Goal: Task Accomplishment & Management: Complete application form

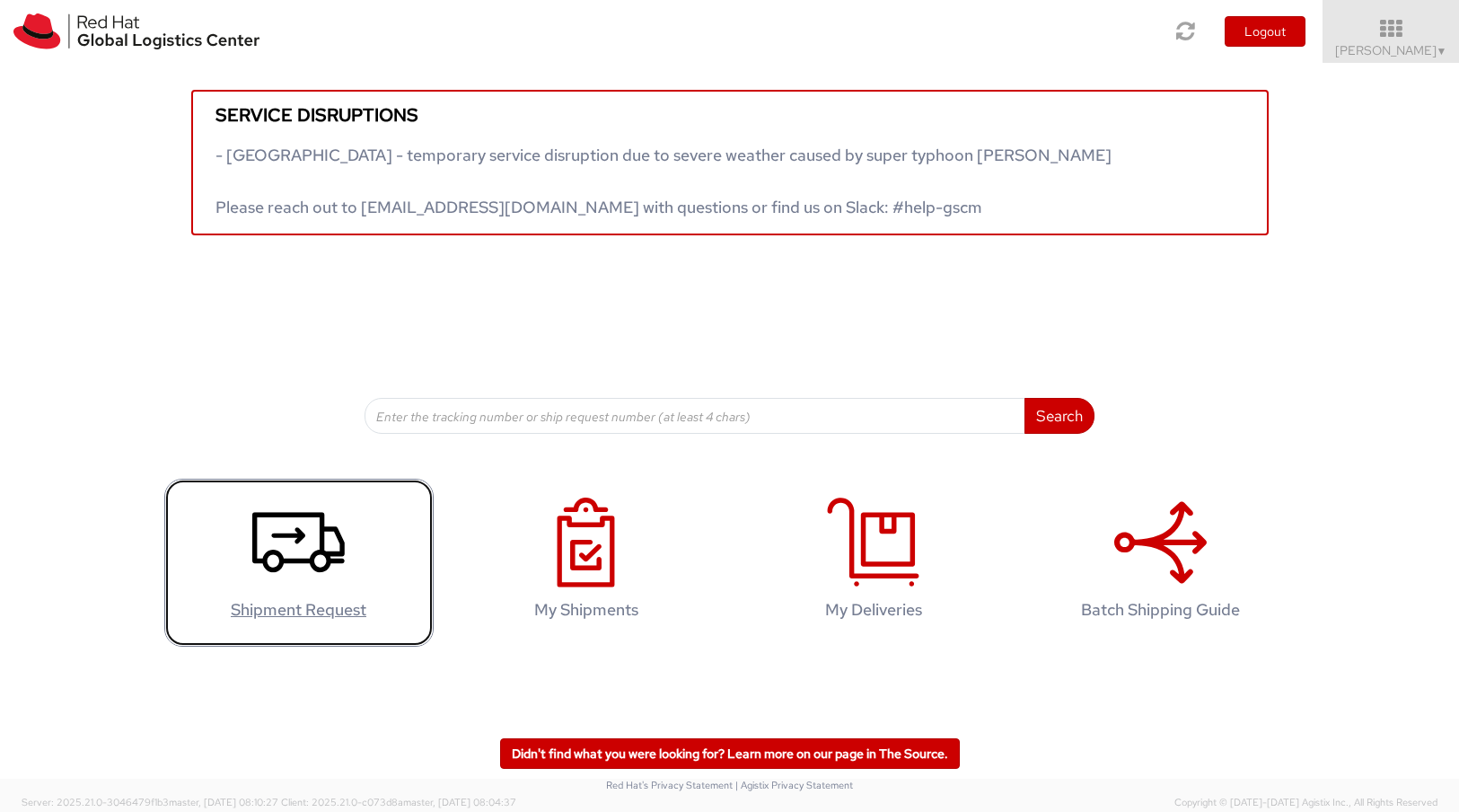
click at [288, 549] on icon at bounding box center [298, 542] width 92 height 90
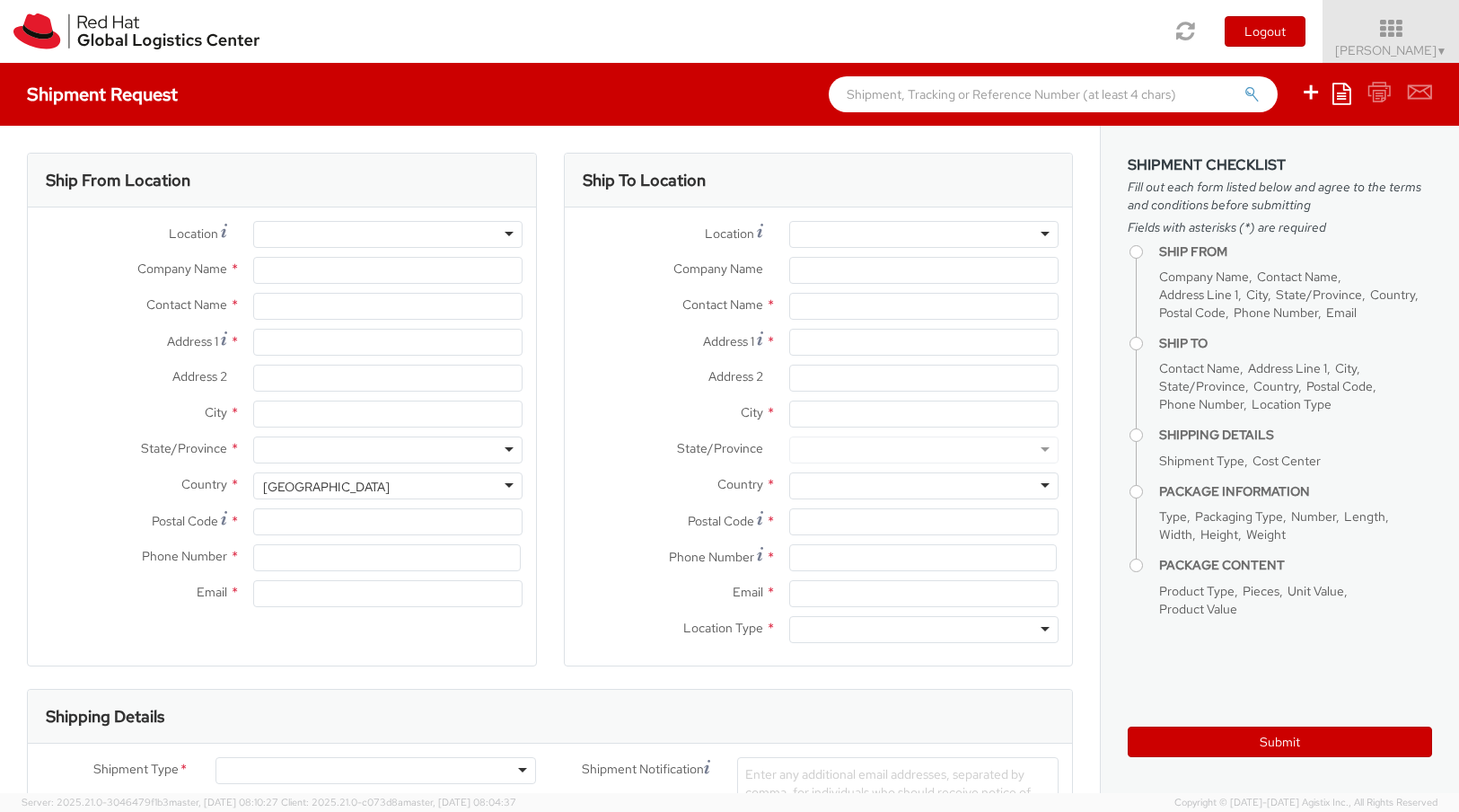
select select "809"
select select
type input "Red Hat"
type input "[PERSON_NAME]"
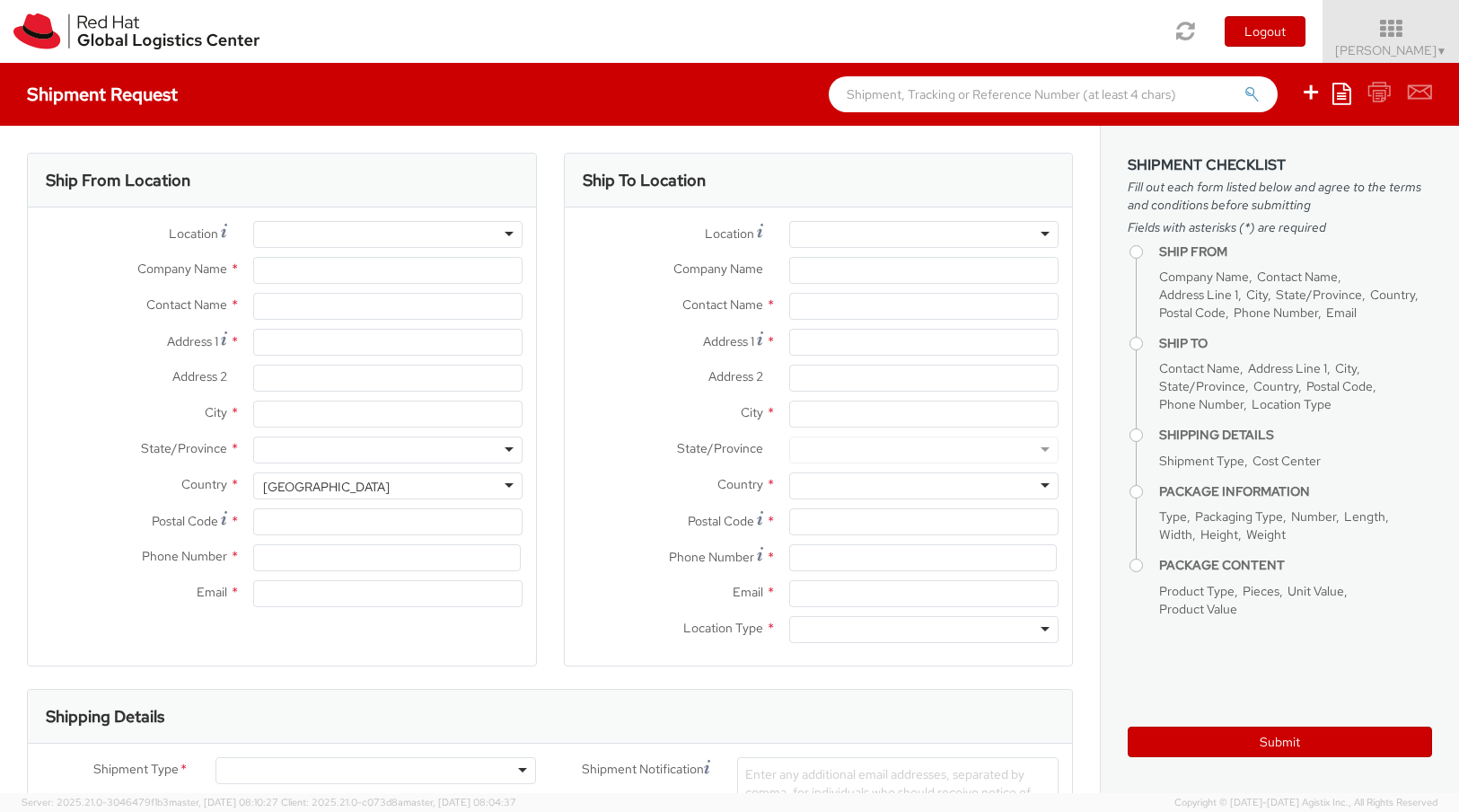
type input "4989205071051"
type input "[EMAIL_ADDRESS][DOMAIN_NAME]"
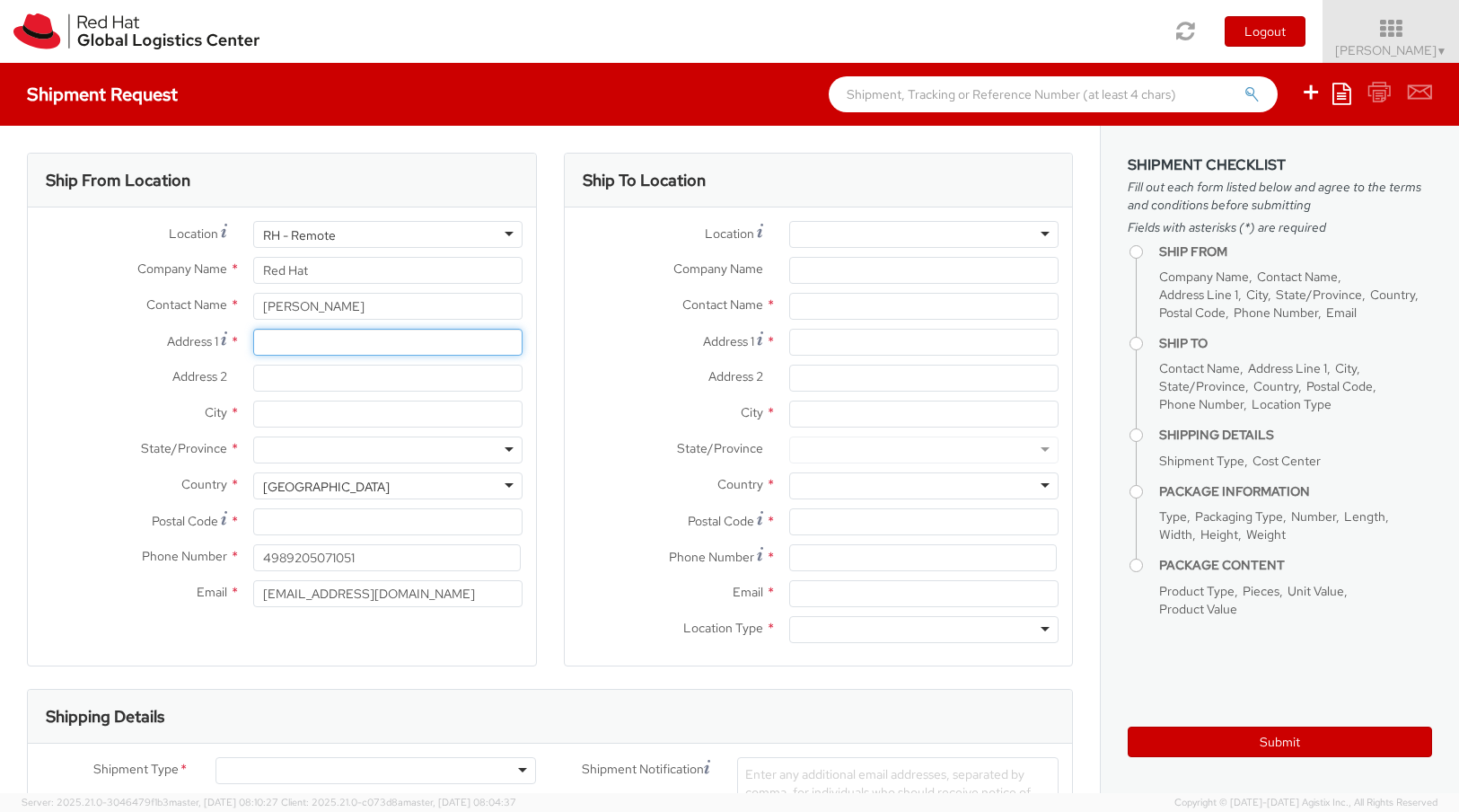
click at [381, 347] on input "Address 1 *" at bounding box center [388, 343] width 270 height 27
type input "[STREET_ADDRESS]"
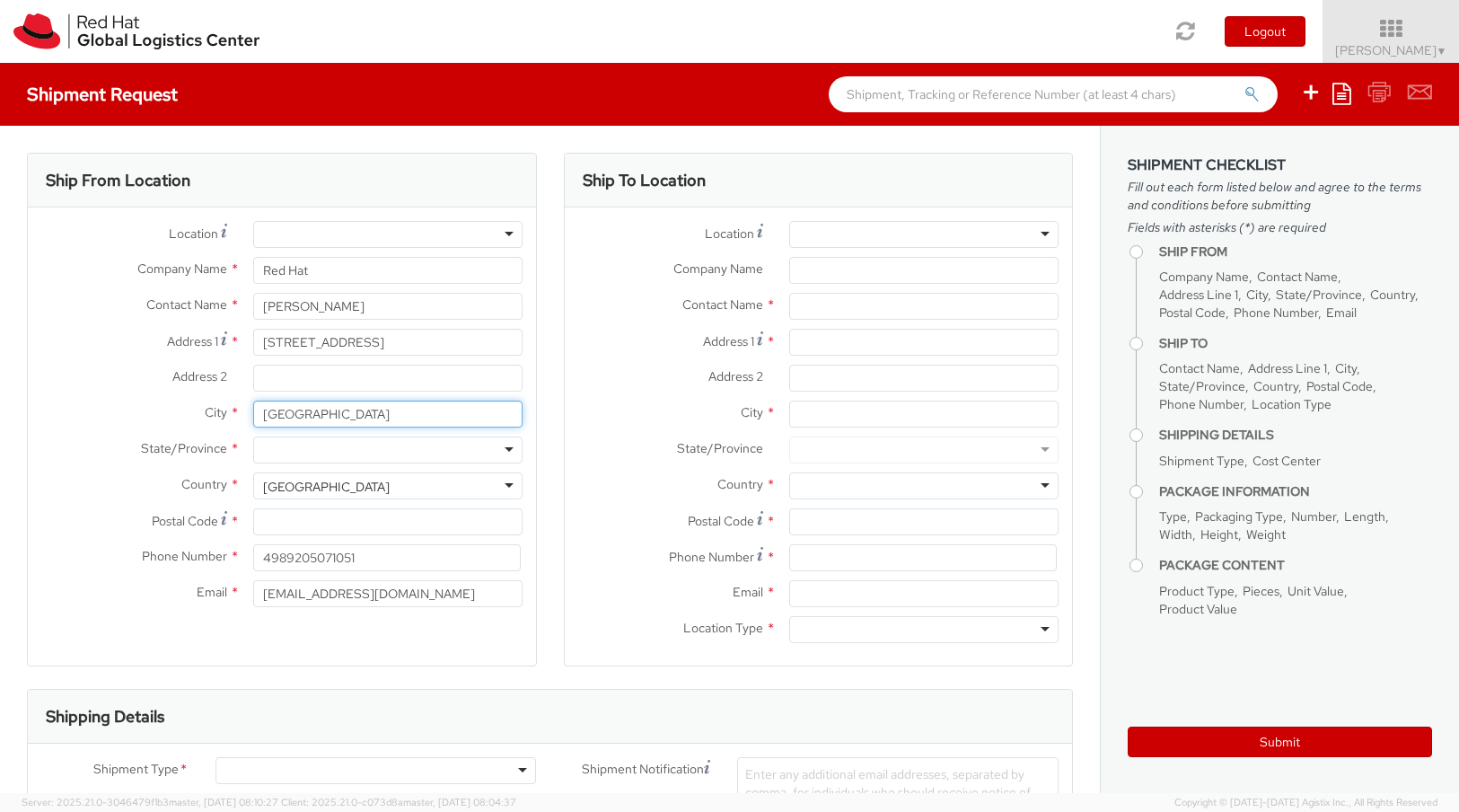
type input "[GEOGRAPHIC_DATA]"
click at [550, 473] on div "Ship To Location Location * [GEOGRAPHIC_DATA] - [GEOGRAPHIC_DATA] - [GEOGRAPHIC…" at bounding box center [818, 420] width 537 height 536
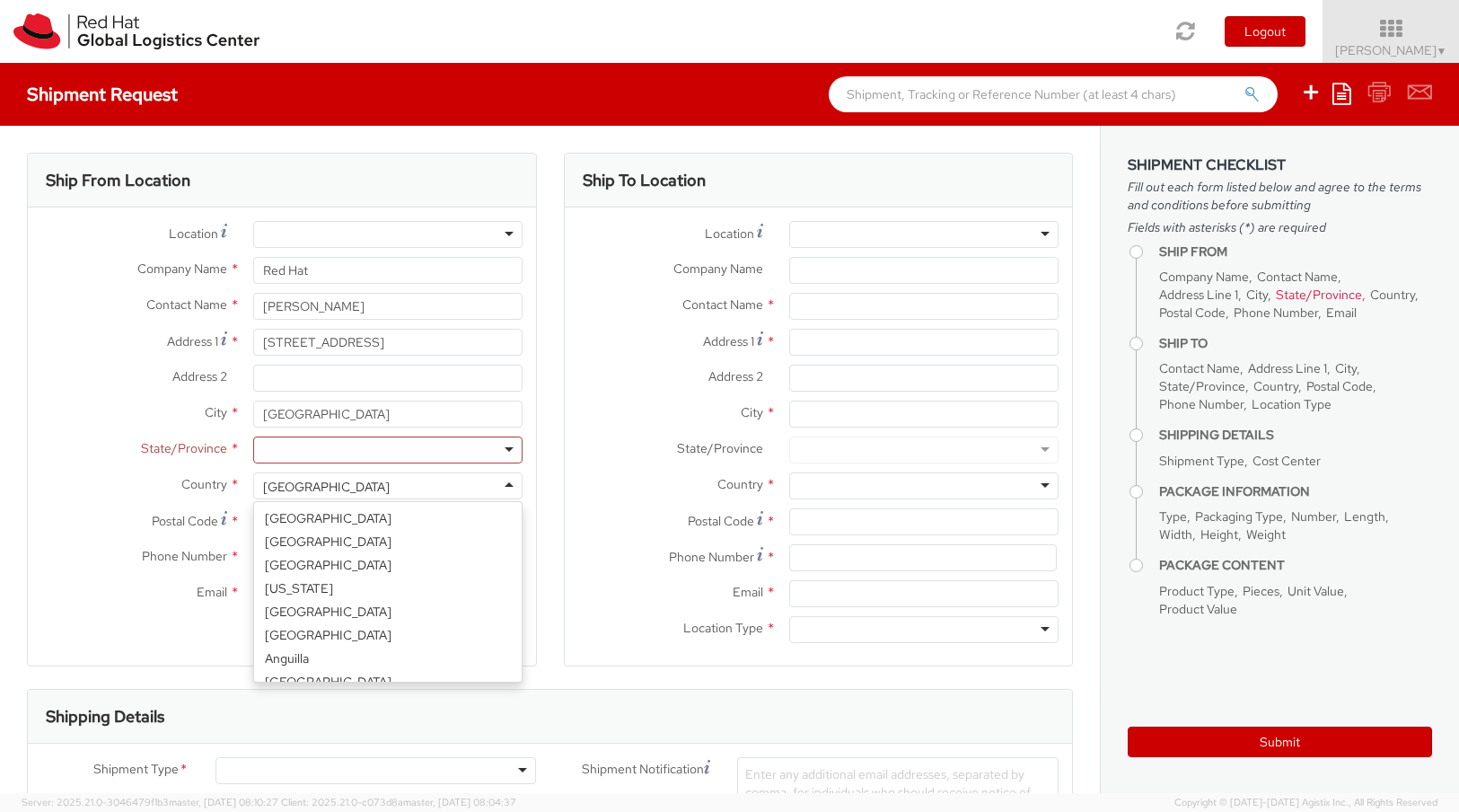
click at [503, 486] on div "[GEOGRAPHIC_DATA]" at bounding box center [388, 486] width 270 height 27
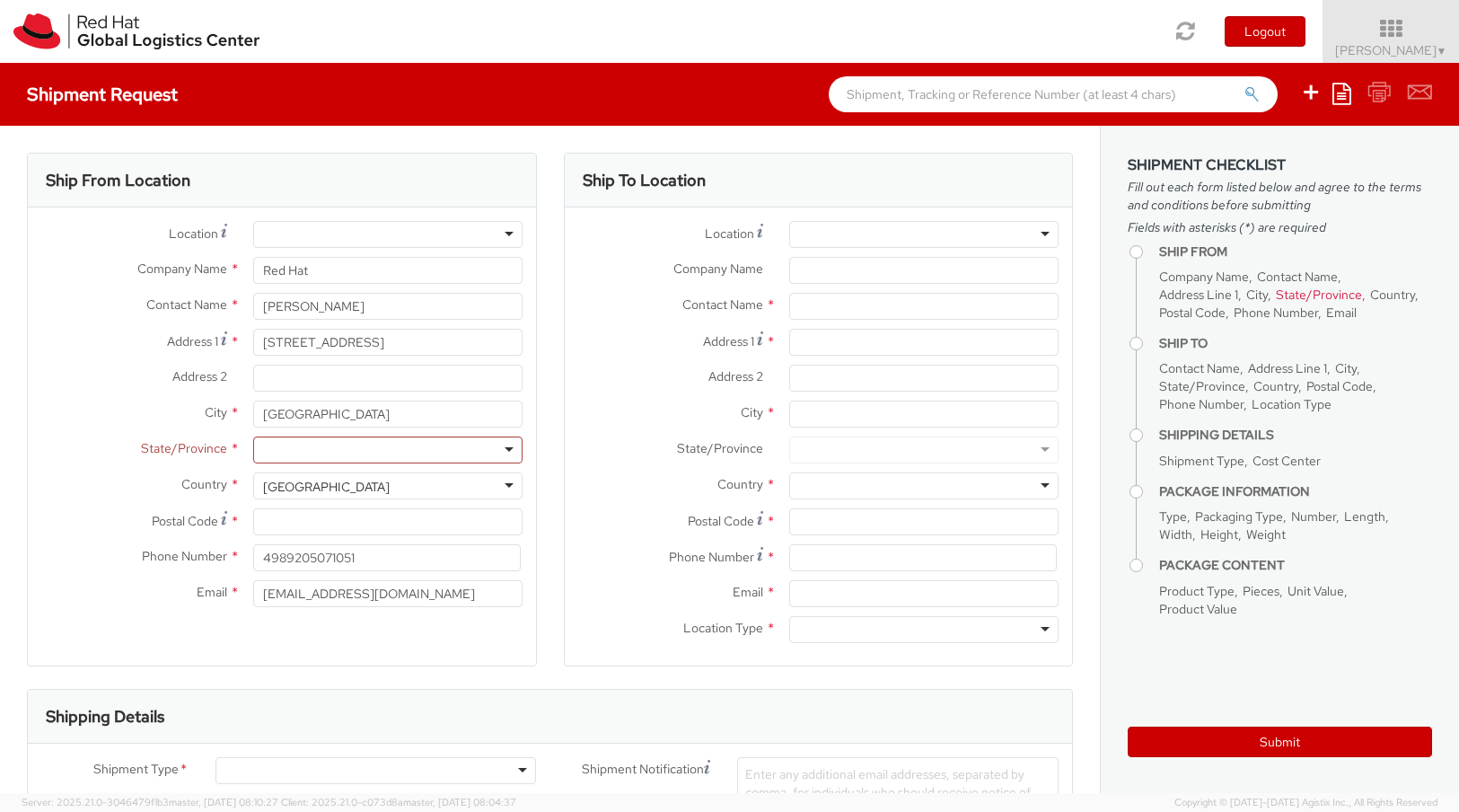
click at [437, 488] on div "[GEOGRAPHIC_DATA]" at bounding box center [388, 486] width 270 height 27
drag, startPoint x: 423, startPoint y: 489, endPoint x: 272, endPoint y: 487, distance: 151.0
click at [272, 487] on div "[GEOGRAPHIC_DATA]" at bounding box center [388, 486] width 270 height 27
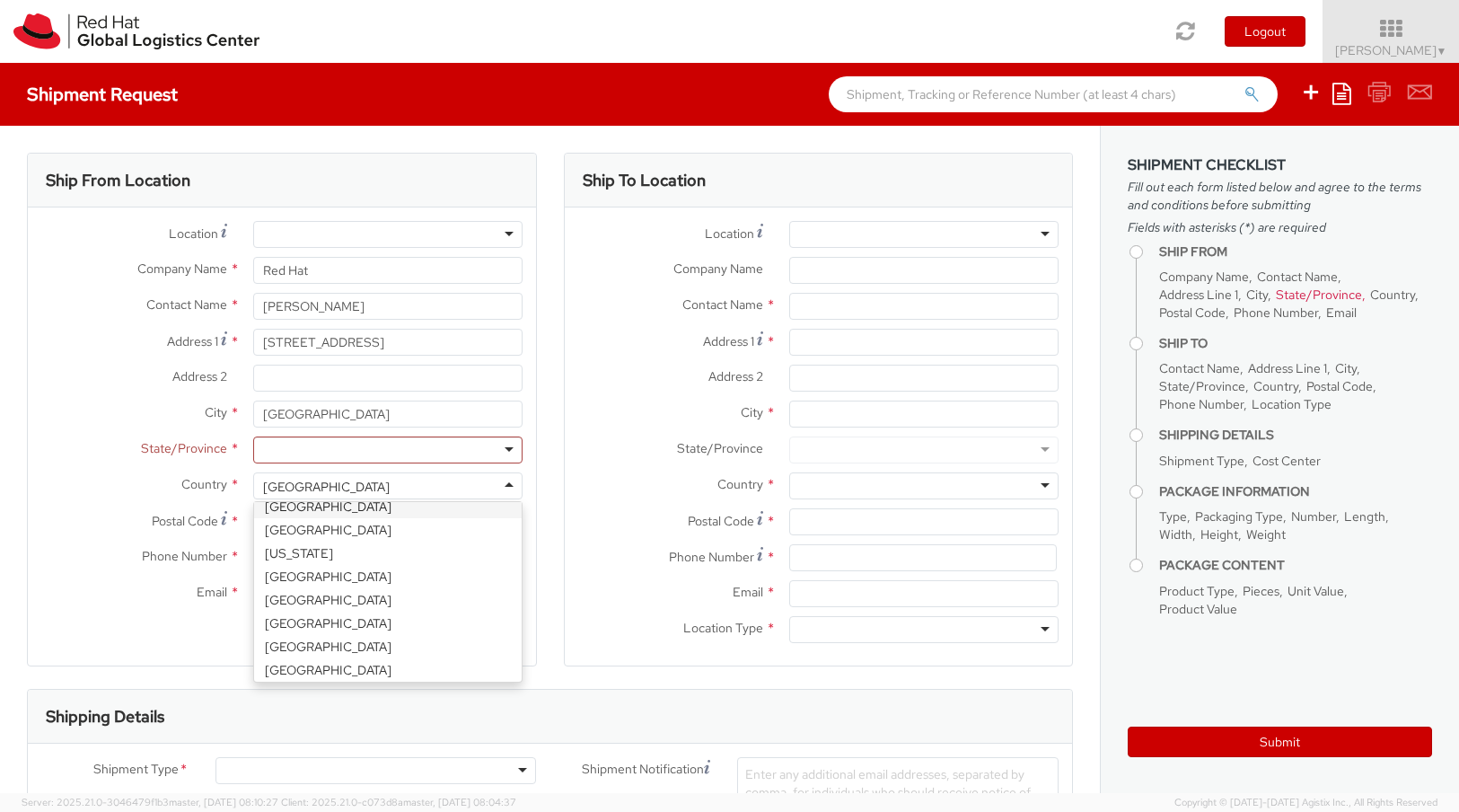
scroll to position [1628, 0]
select select "CM"
select select "KGS"
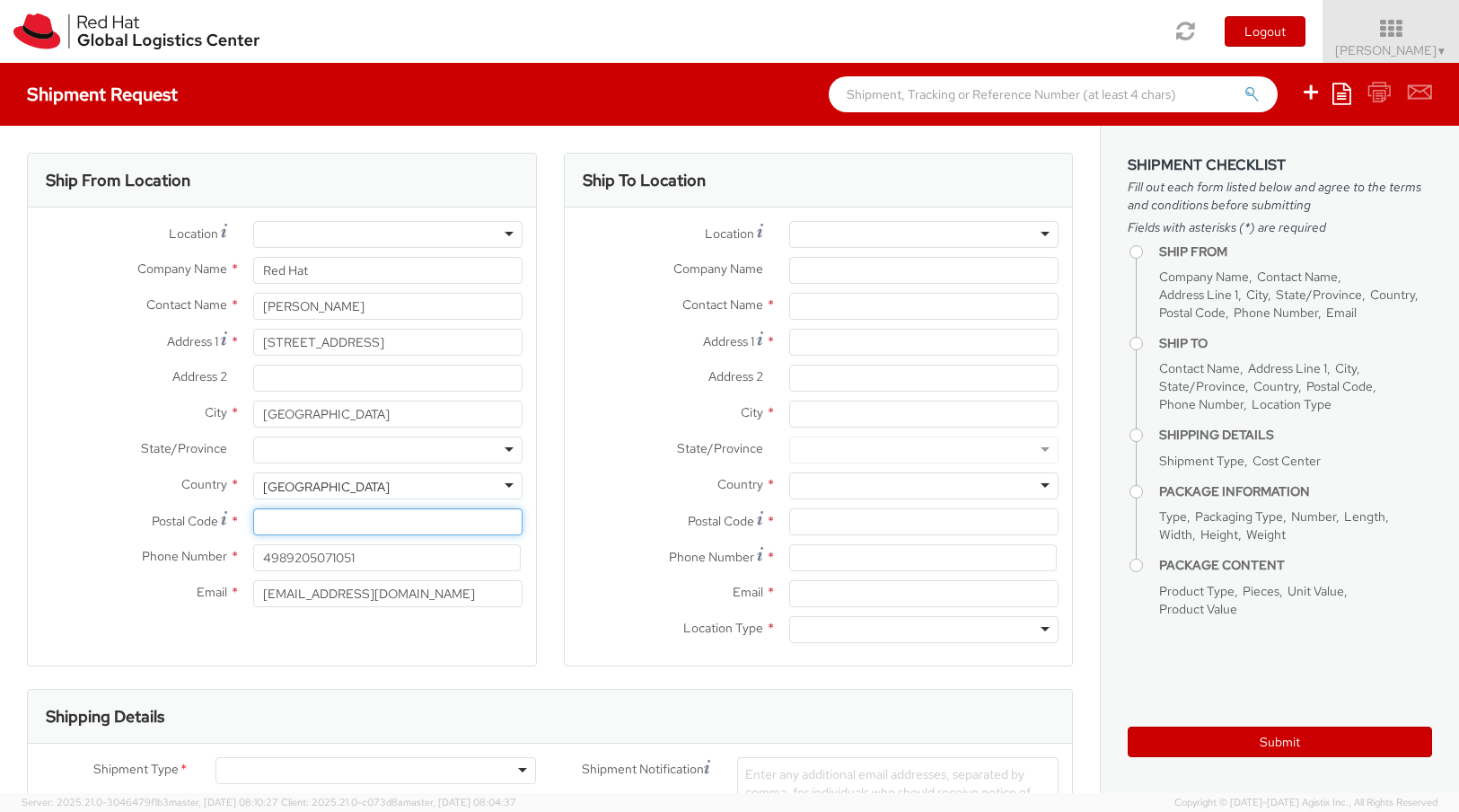
click at [346, 522] on input "Postal Code *" at bounding box center [388, 522] width 270 height 27
type input "79110"
type input "4915158824333"
click at [1031, 234] on div at bounding box center [924, 234] width 270 height 27
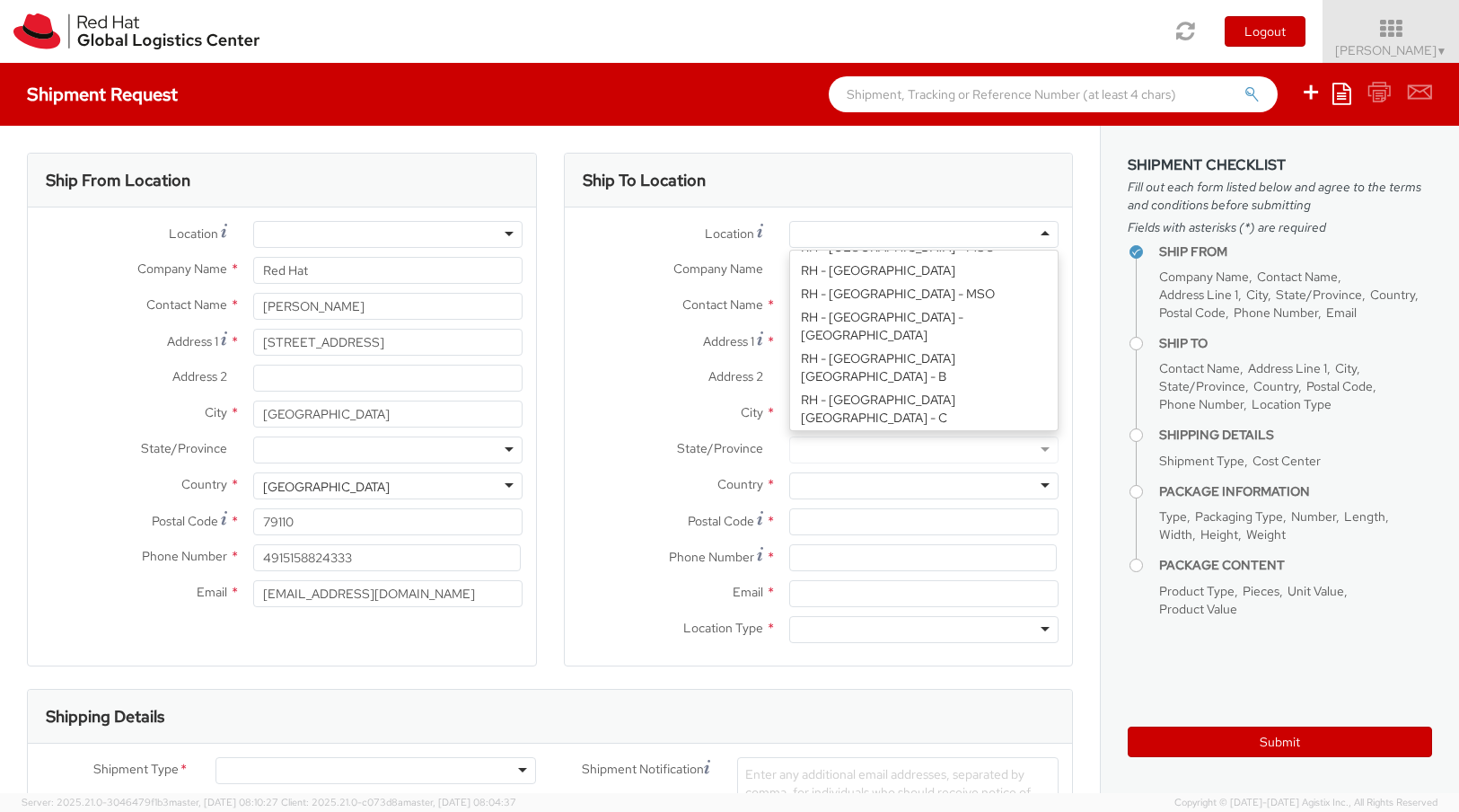
scroll to position [500, 0]
type input "Red Hat Czech s.r.o."
type input "Purkynova 647/111"
type input "[GEOGRAPHIC_DATA]"
type input "621 00"
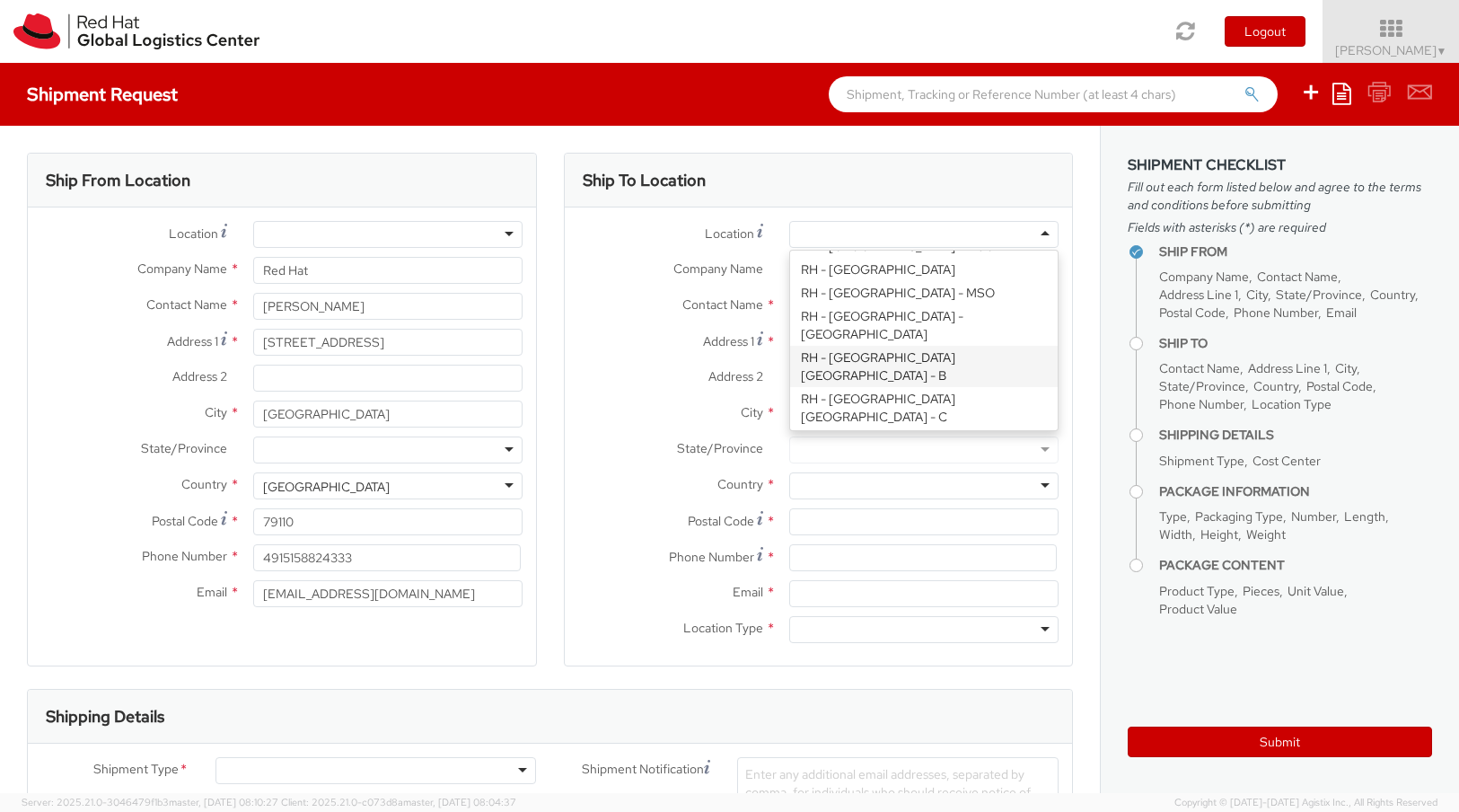
type input "420 532 294 555"
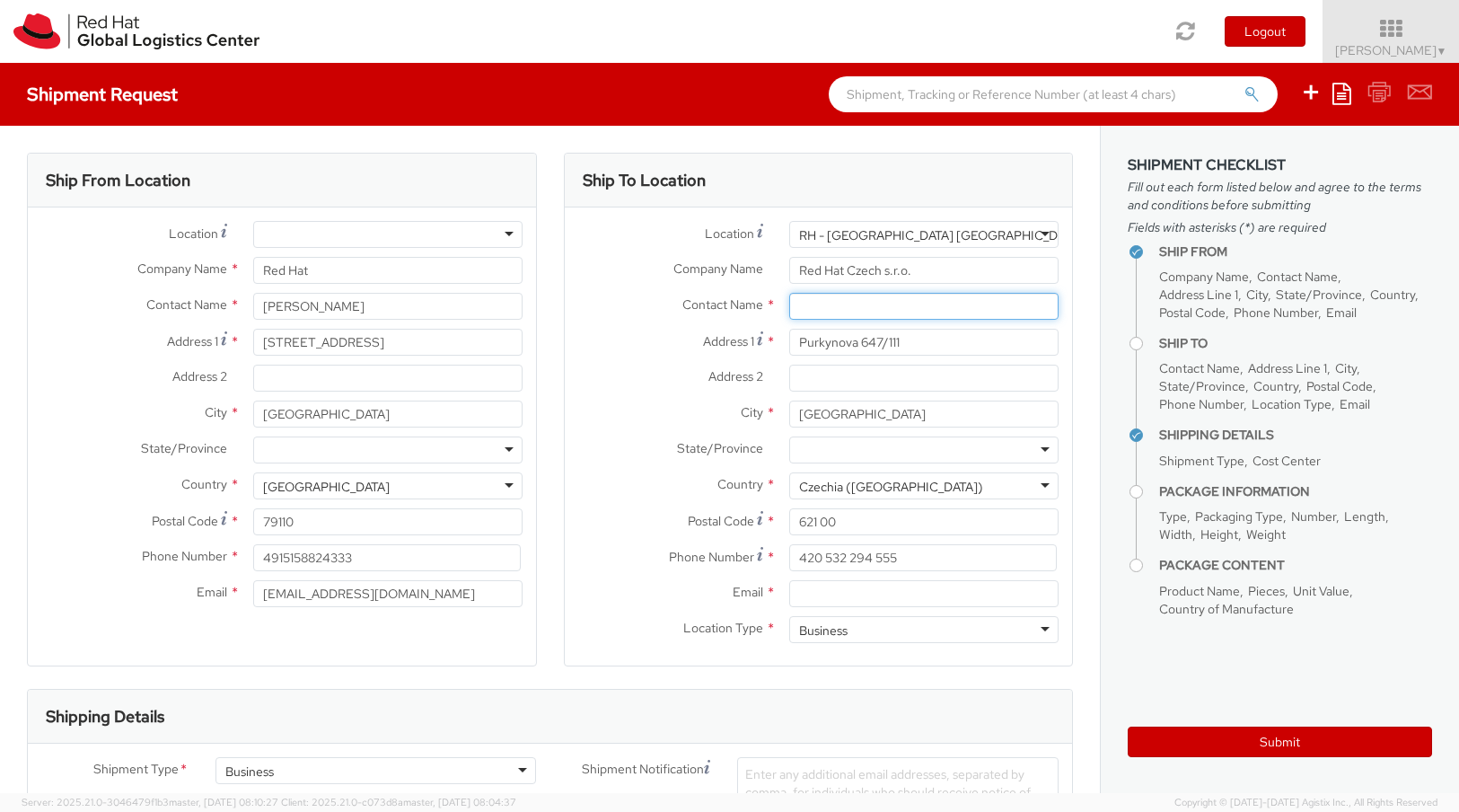
click at [925, 310] on input "text" at bounding box center [924, 306] width 270 height 27
type input "IT"
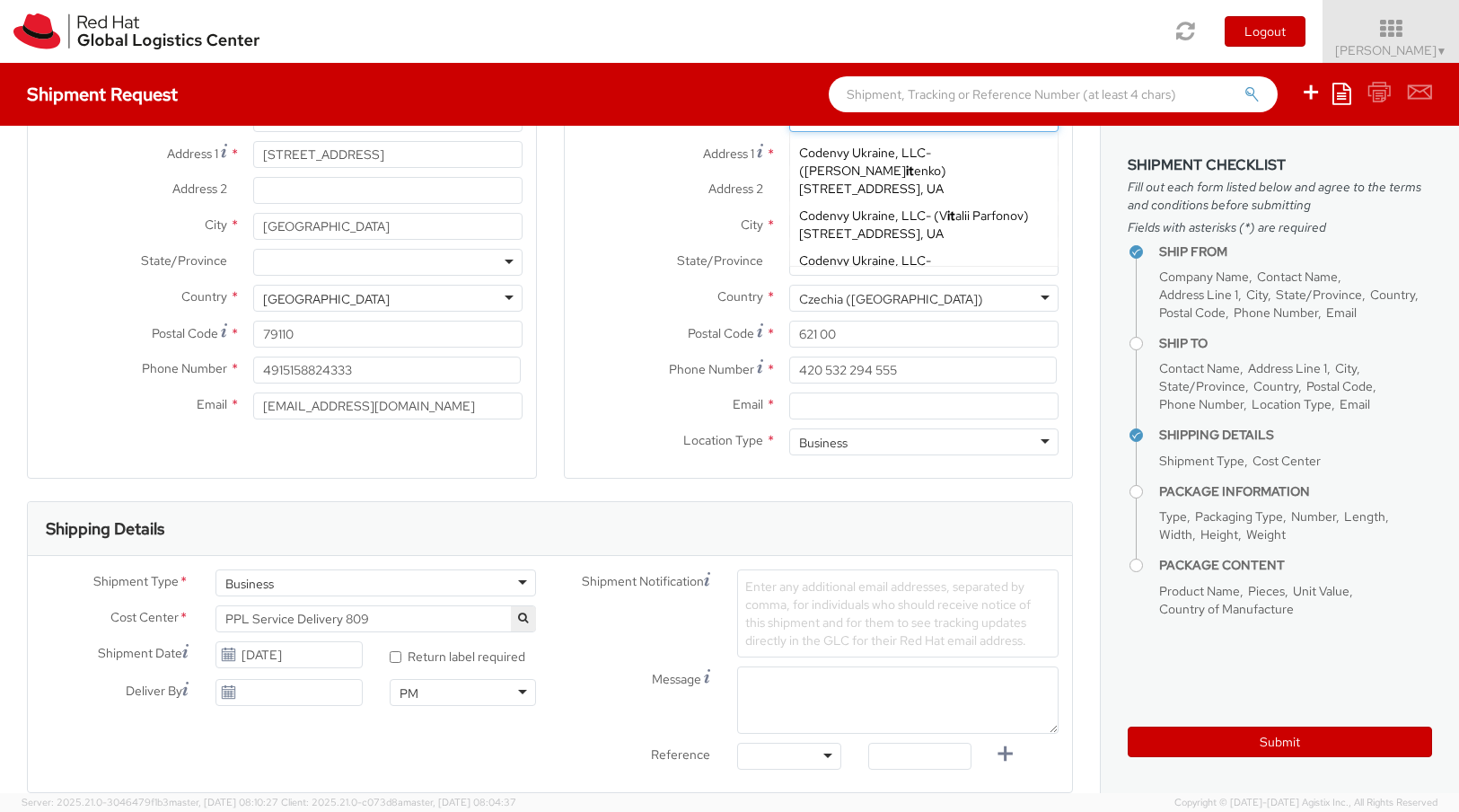
scroll to position [0, 0]
